Goal: Transaction & Acquisition: Purchase product/service

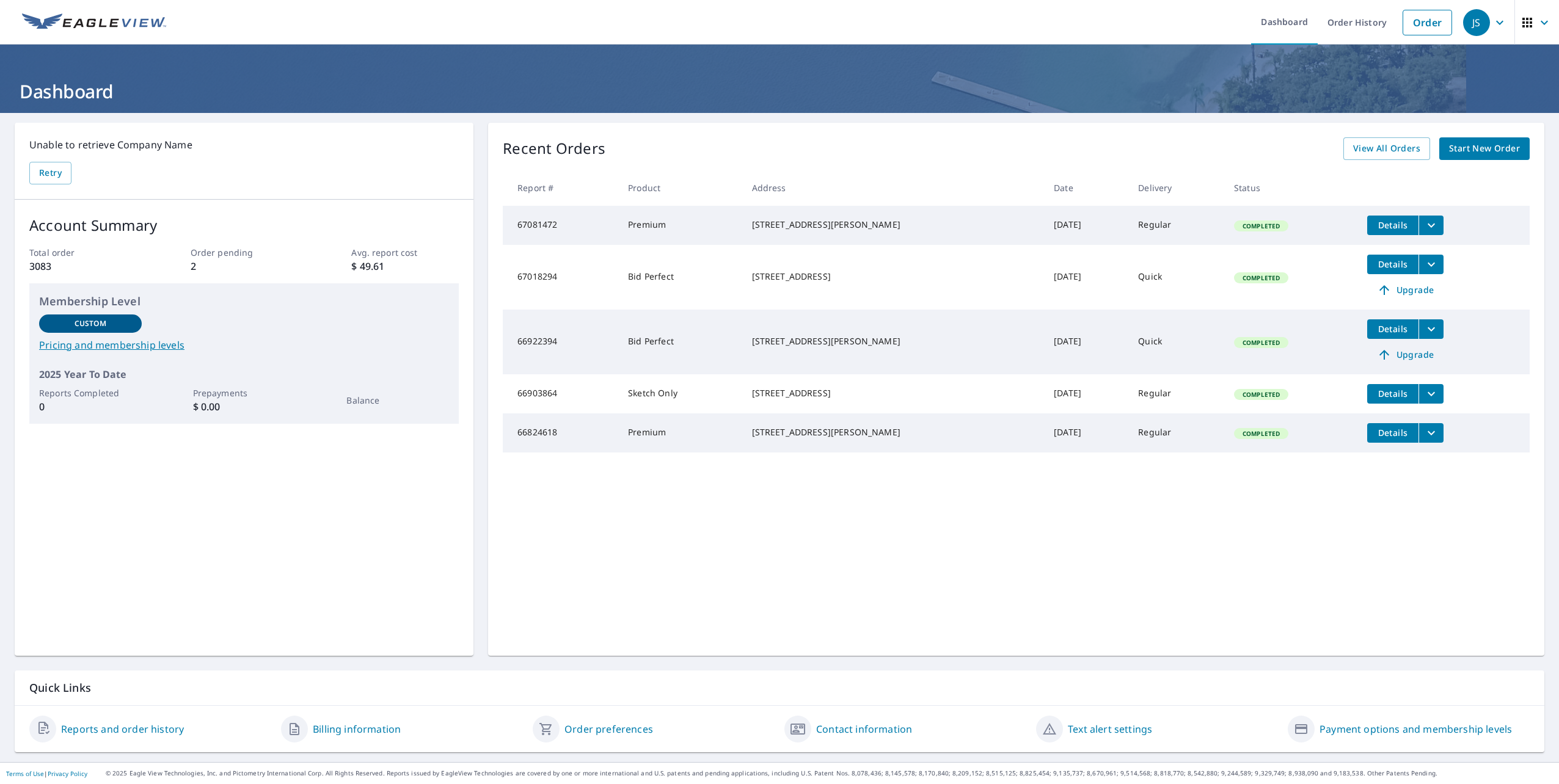
click at [1397, 362] on span "Upgrade" at bounding box center [1405, 355] width 62 height 15
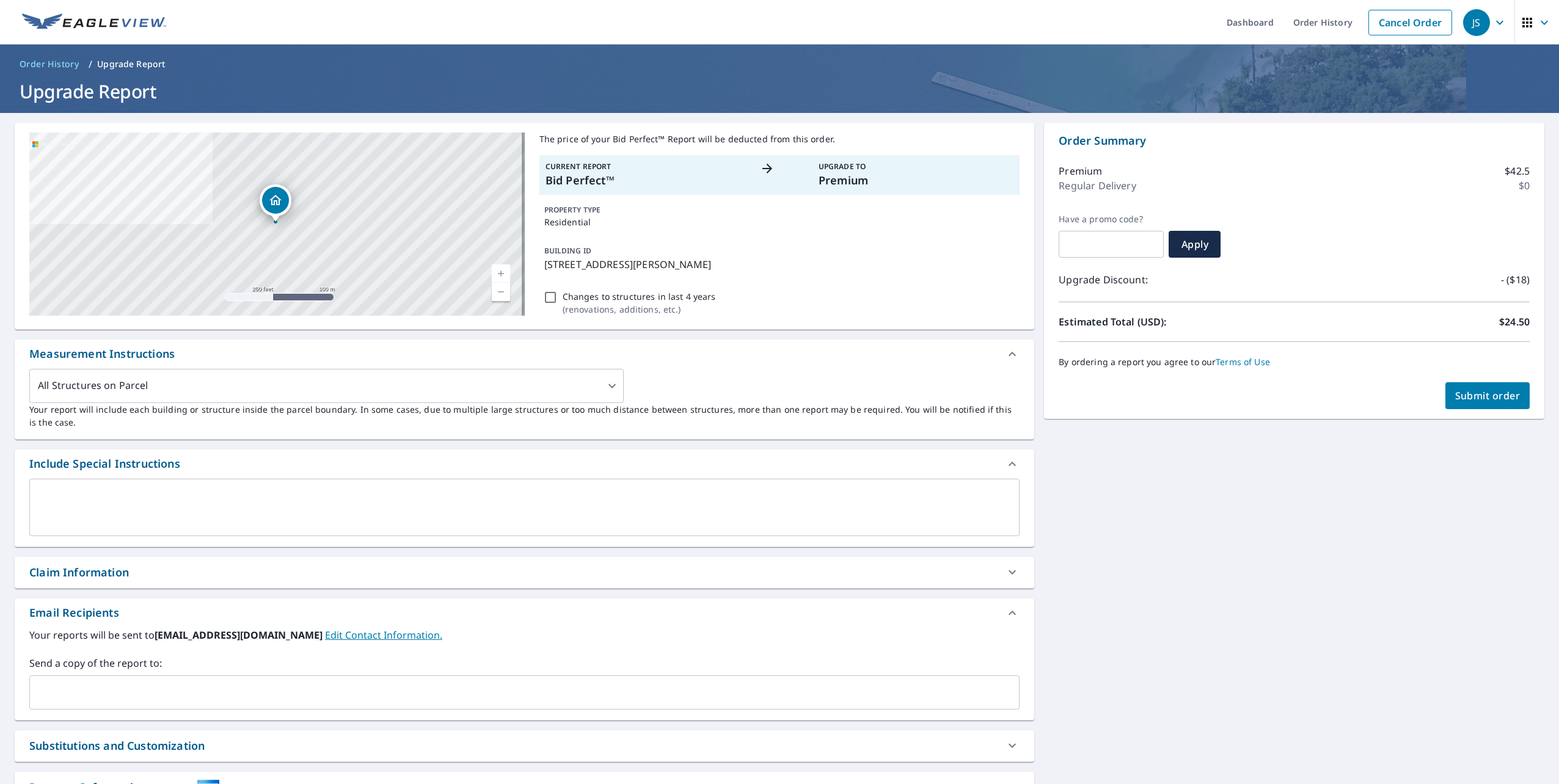
click at [338, 689] on input "text" at bounding box center [515, 692] width 961 height 23
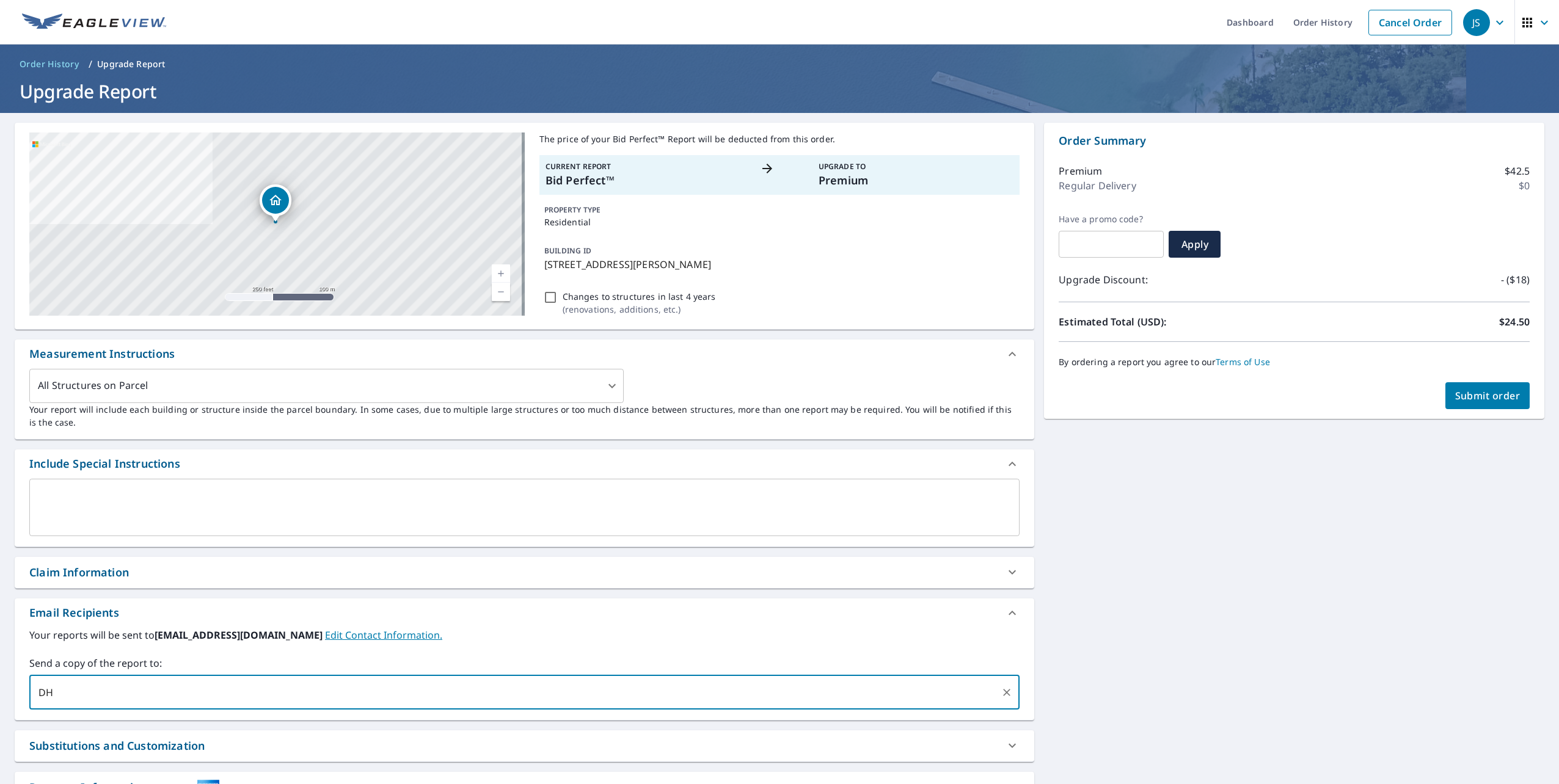
type input "D"
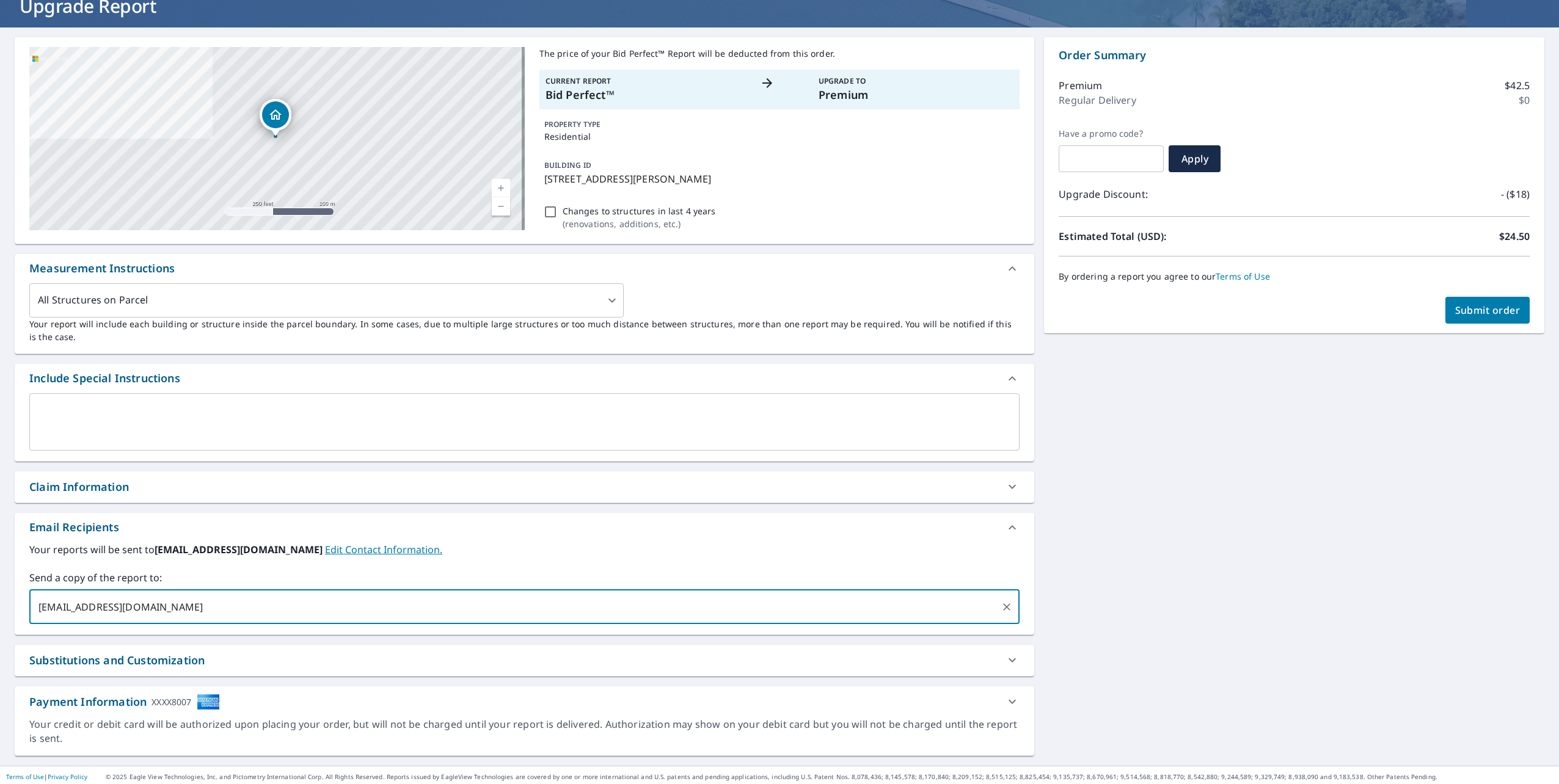
scroll to position [87, 0]
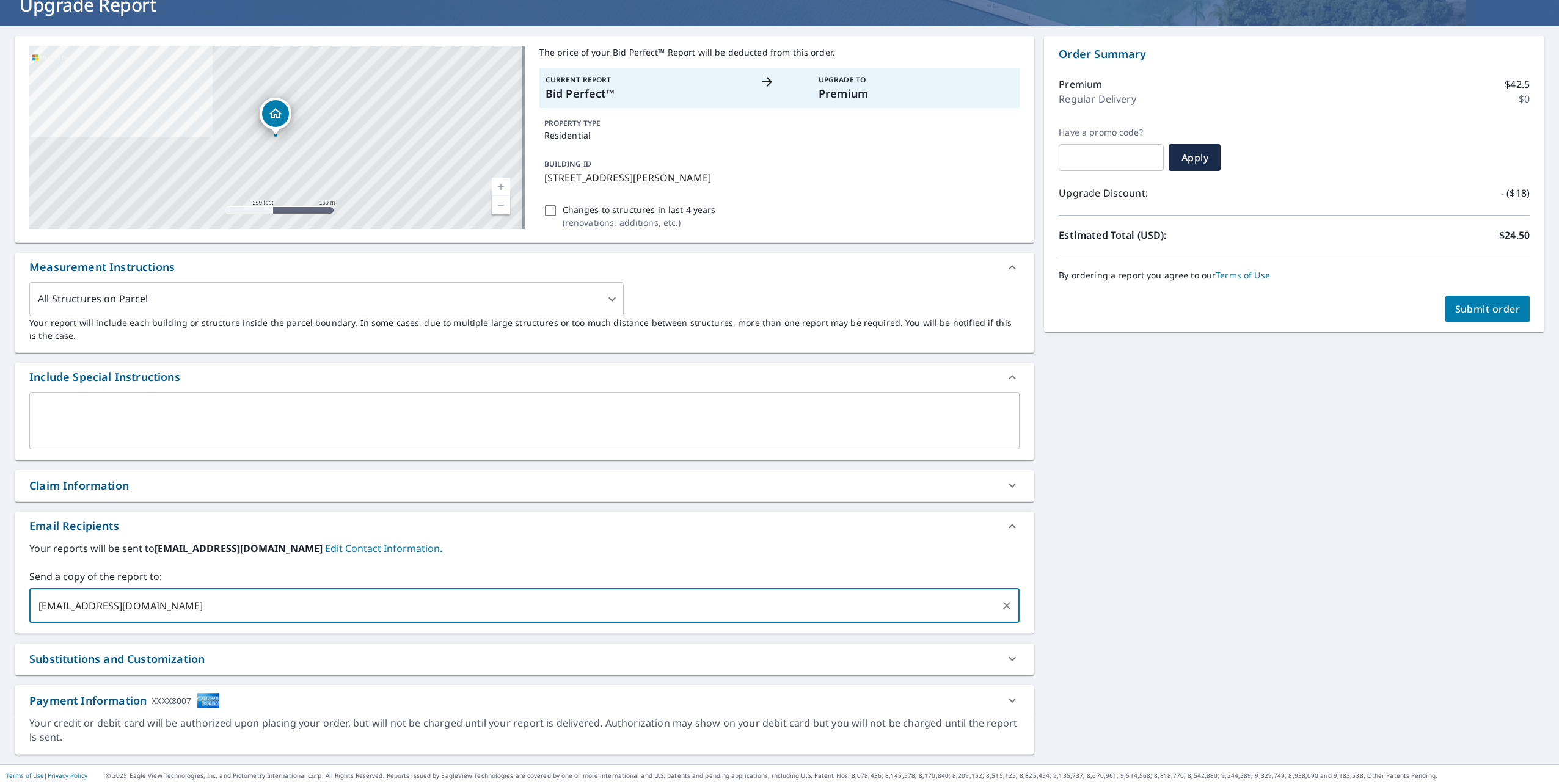
type input "[EMAIL_ADDRESS][DOMAIN_NAME]"
click at [1475, 309] on span "Submit order" at bounding box center [1488, 309] width 66 height 13
checkbox input "true"
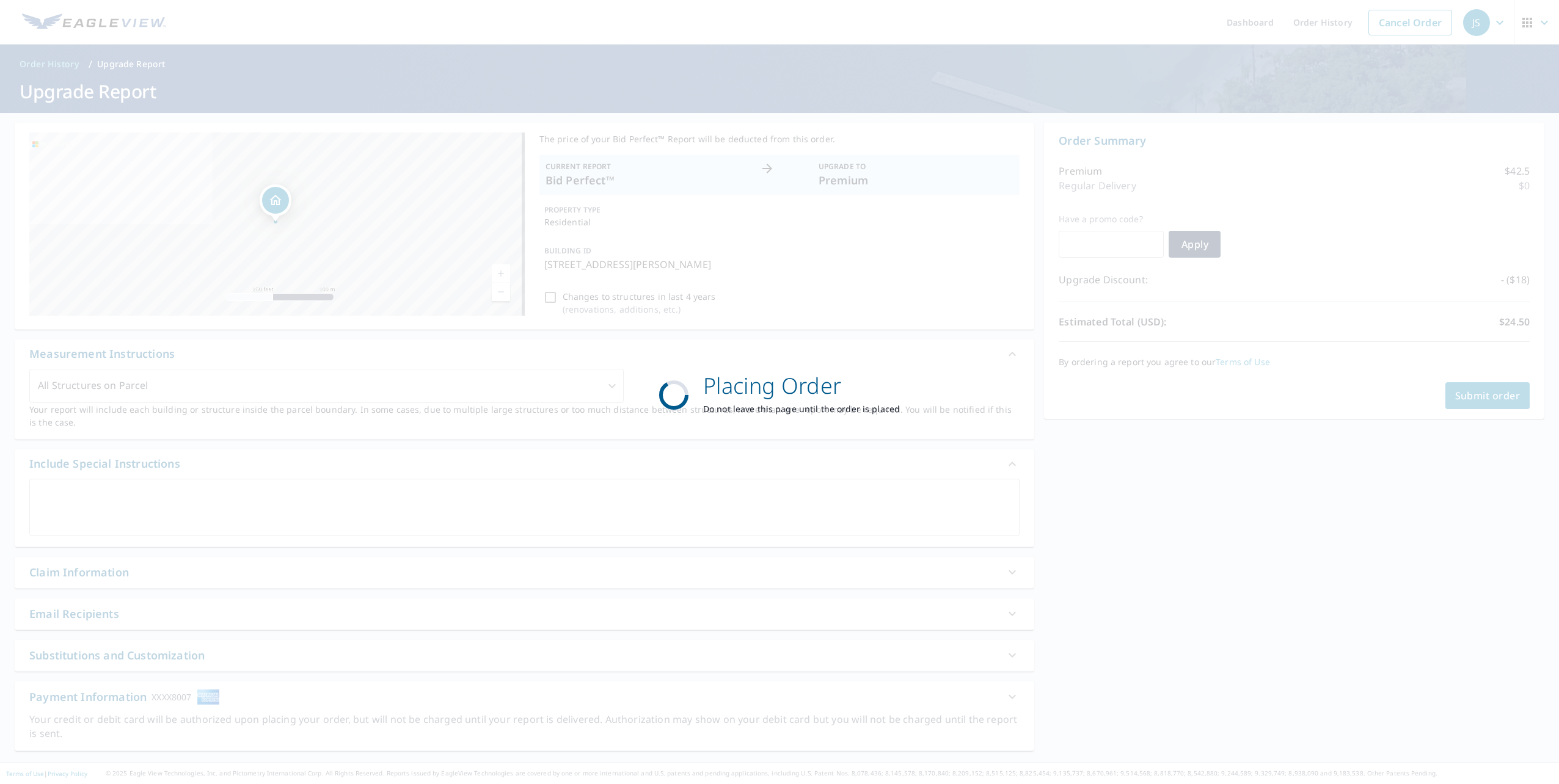
scroll to position [0, 0]
